Goal: Information Seeking & Learning: Learn about a topic

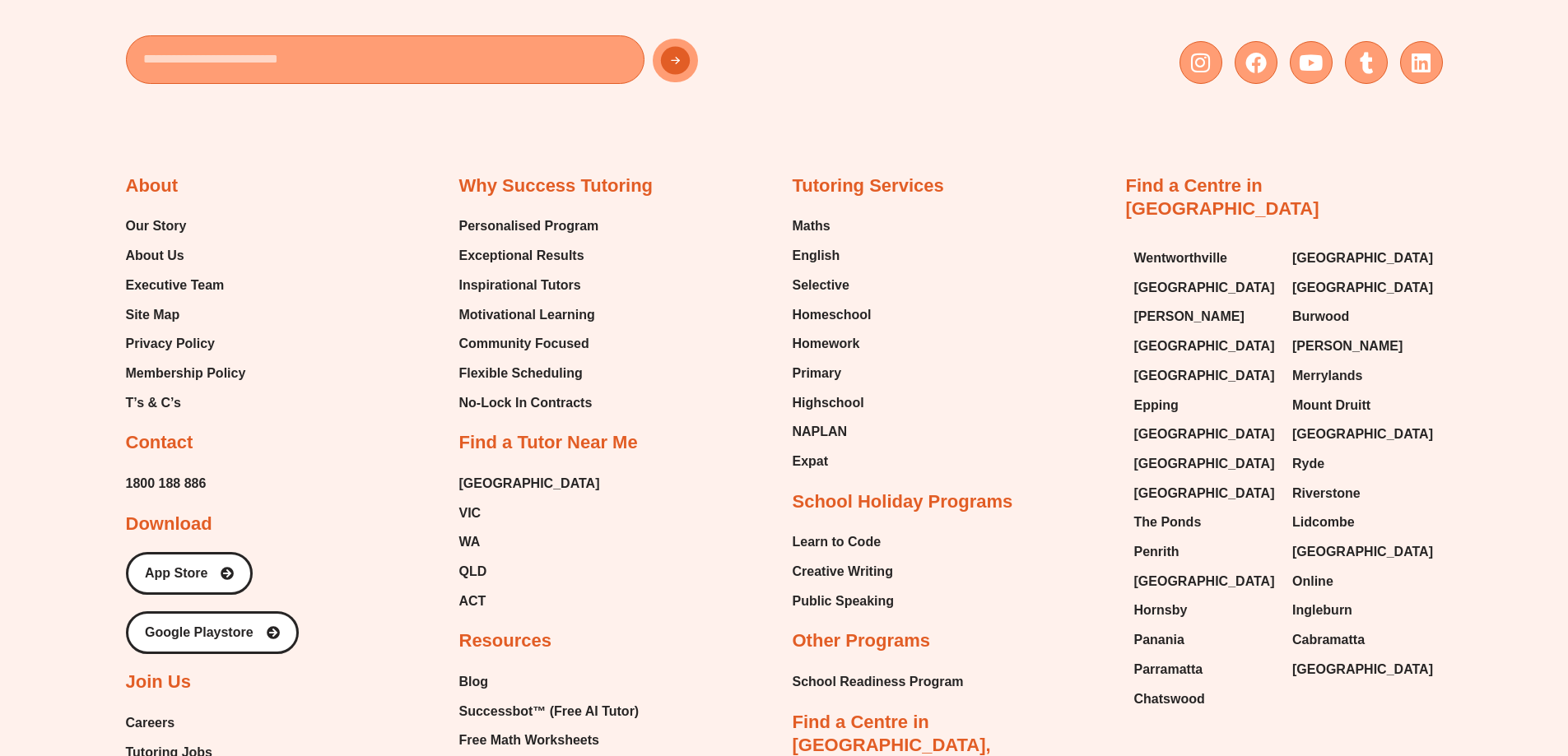
scroll to position [7073, 0]
click at [821, 275] on span "Selective" at bounding box center [820, 288] width 57 height 25
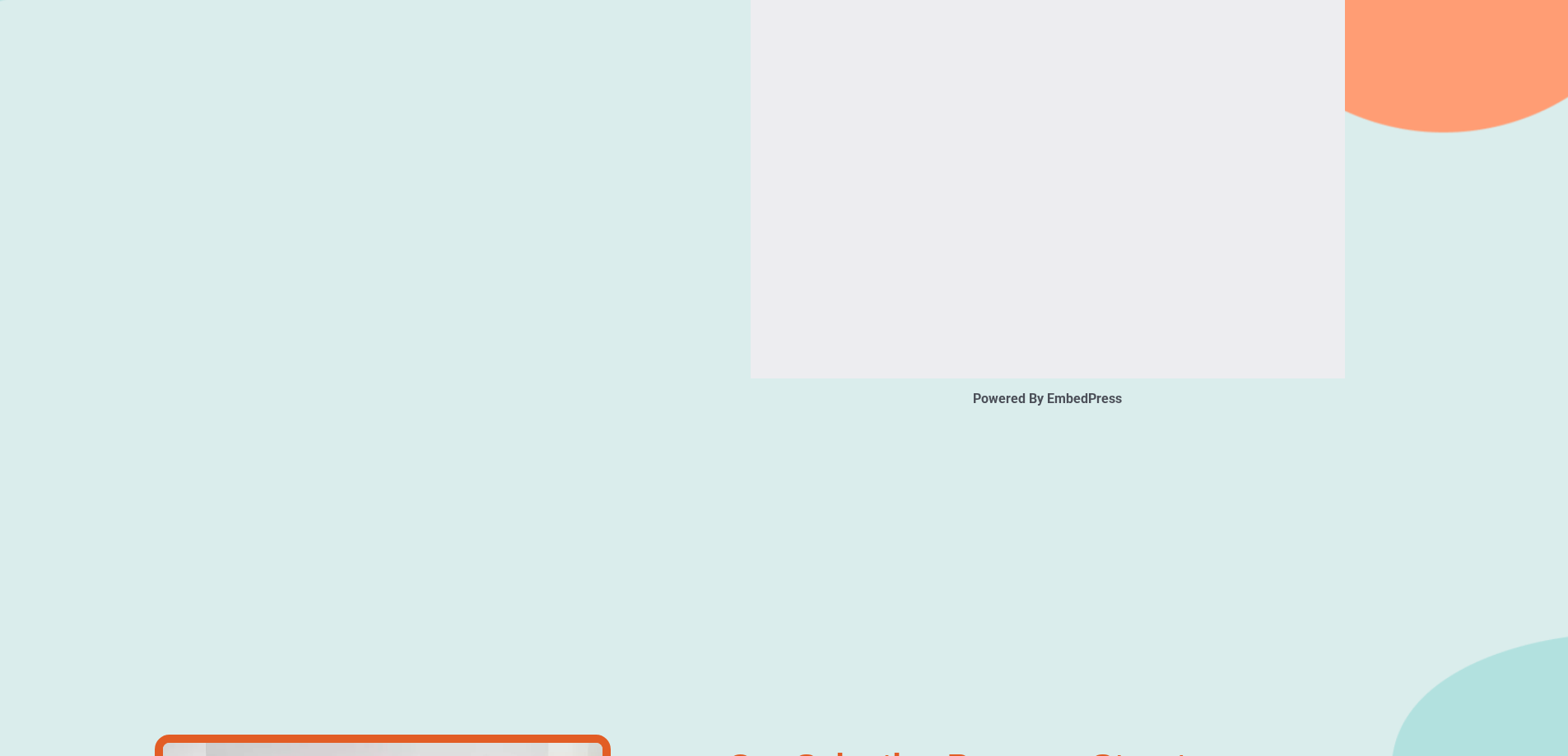
scroll to position [2779, 0]
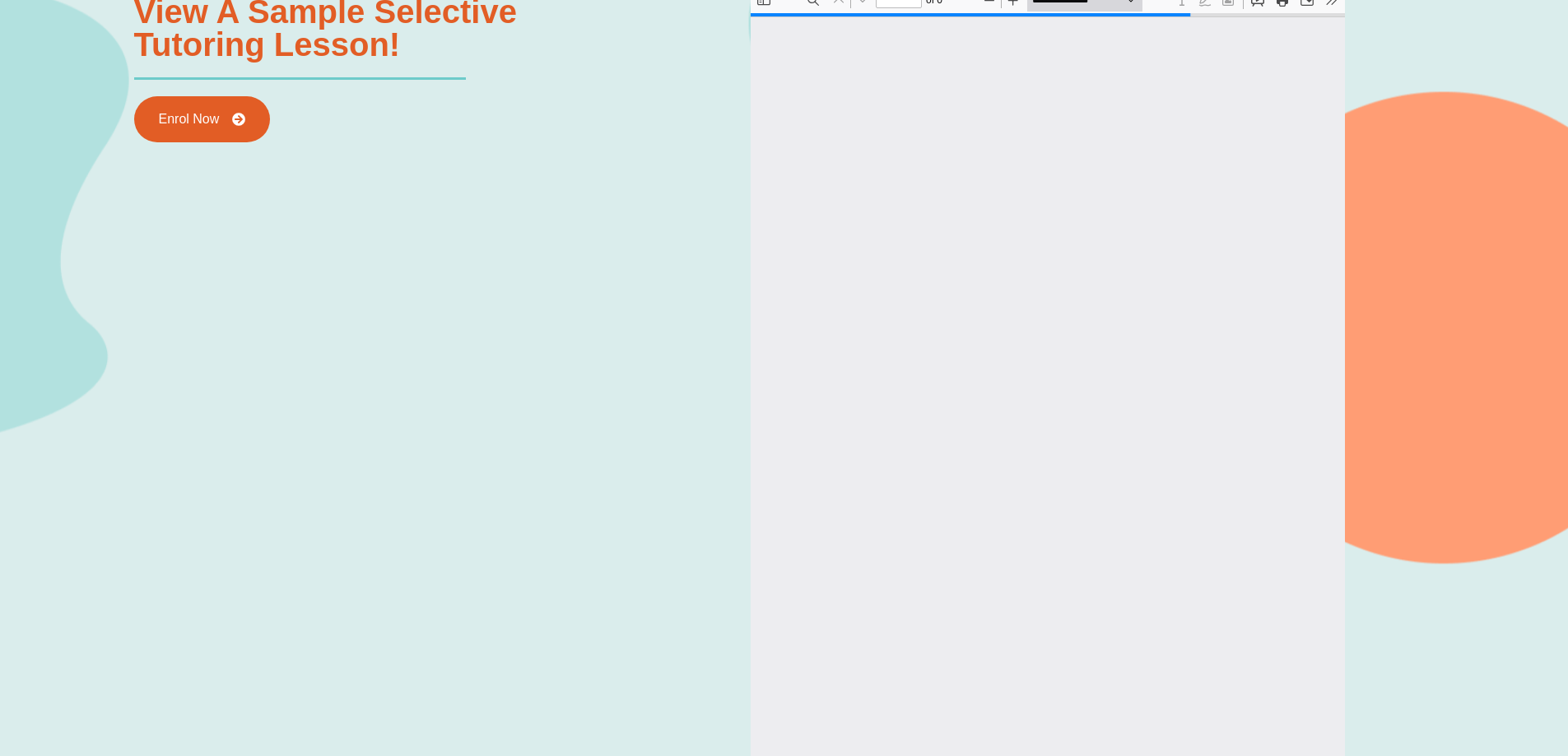
type input "*"
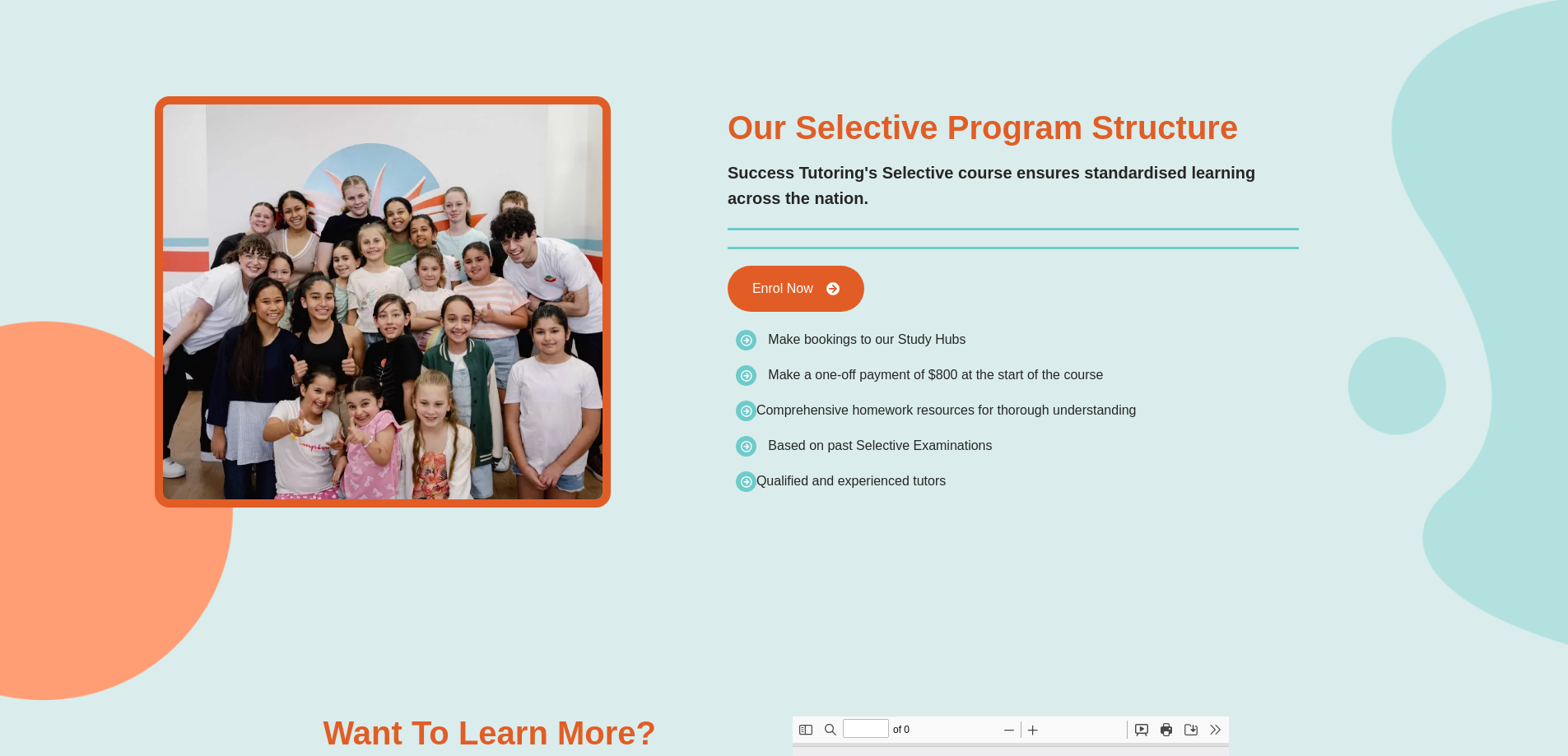
scroll to position [0, 0]
type input "*"
drag, startPoint x: 762, startPoint y: 377, endPoint x: 1125, endPoint y: 374, distance: 363.0
click at [1125, 374] on li "Make a one-off payment of $800 at the start of the course" at bounding box center [936, 378] width 401 height 30
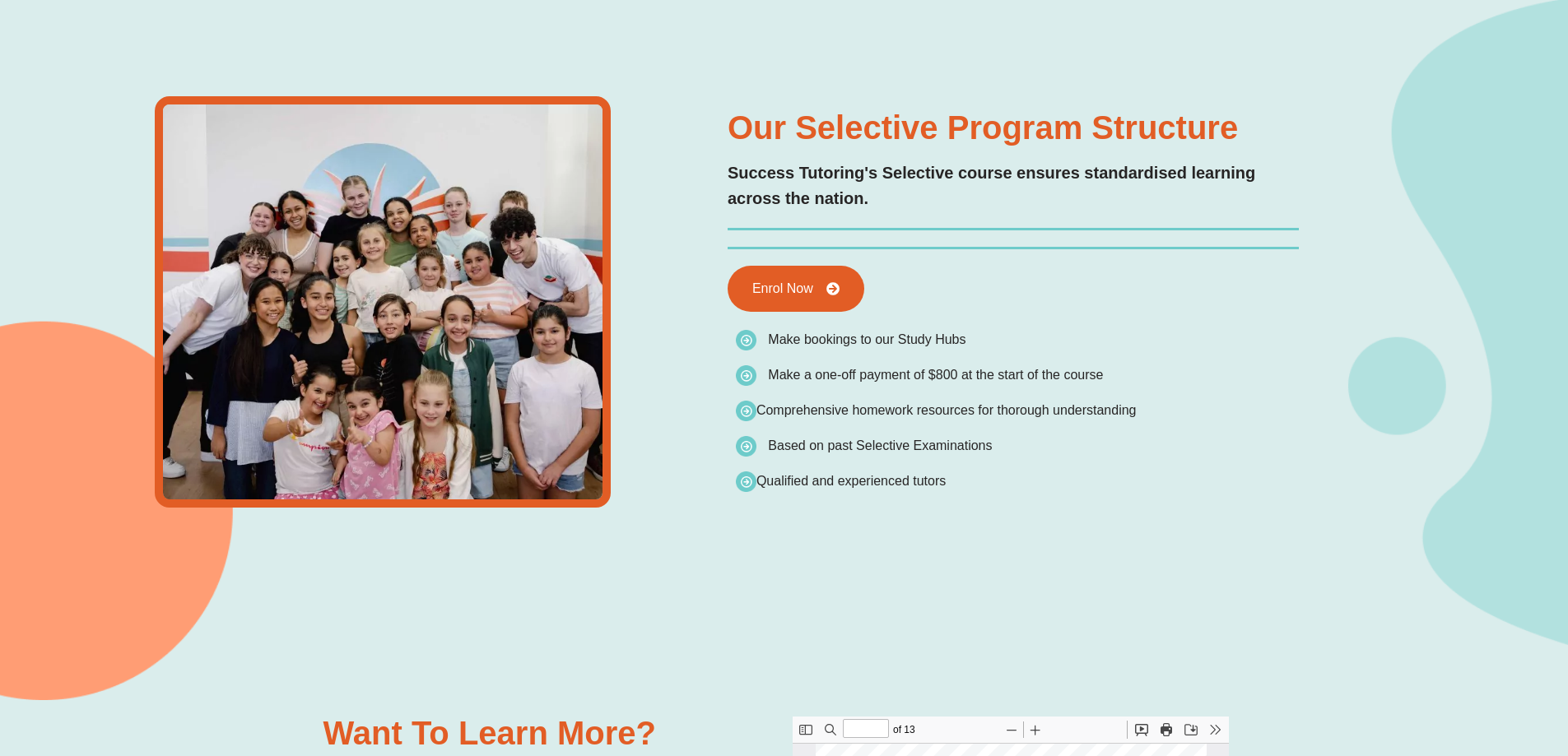
click at [1125, 374] on li "Make a one-off payment of $800 at the start of the course" at bounding box center [936, 378] width 401 height 30
click at [1225, 375] on div "Our Selective Program Structure Success Tutoring's Selective course ensures sta…" at bounding box center [1013, 302] width 587 height 452
